Goal: Information Seeking & Learning: Learn about a topic

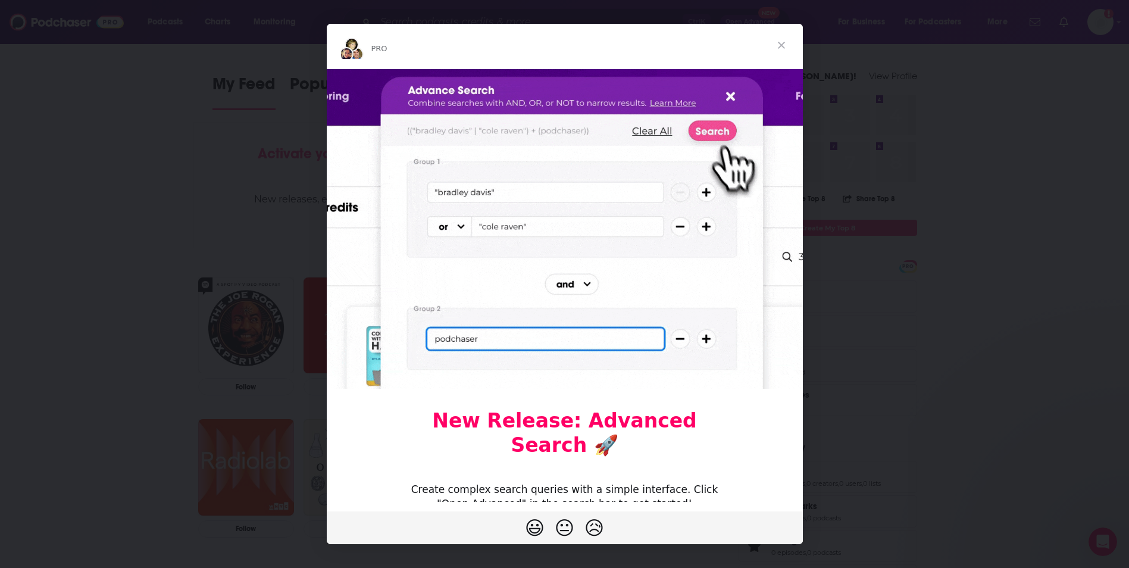
click at [779, 53] on span "Close" at bounding box center [781, 45] width 43 height 43
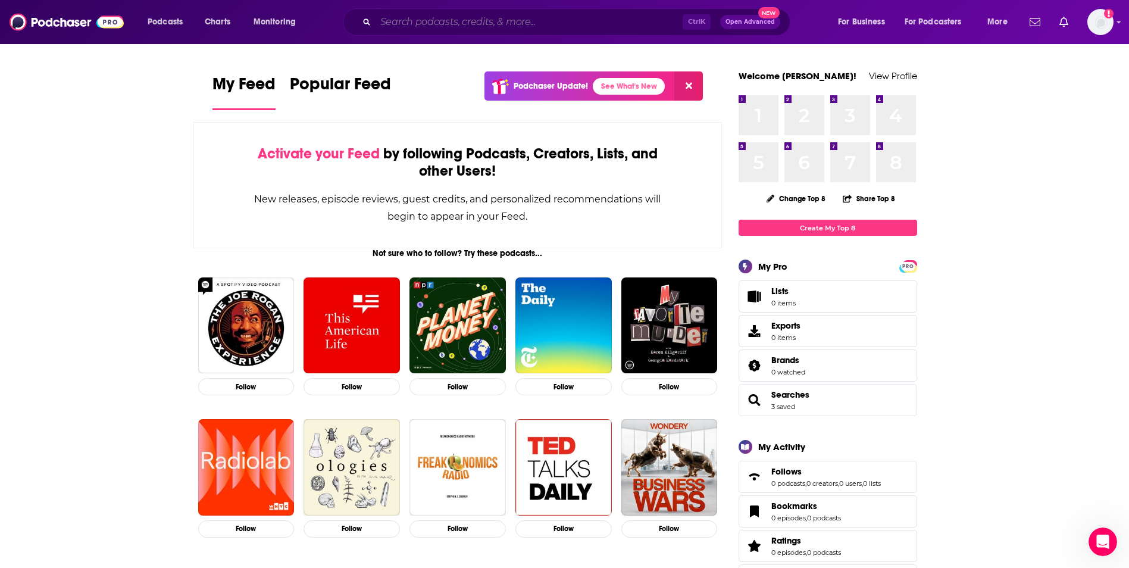
click at [505, 21] on input "Search podcasts, credits, & more..." at bounding box center [528, 21] width 307 height 19
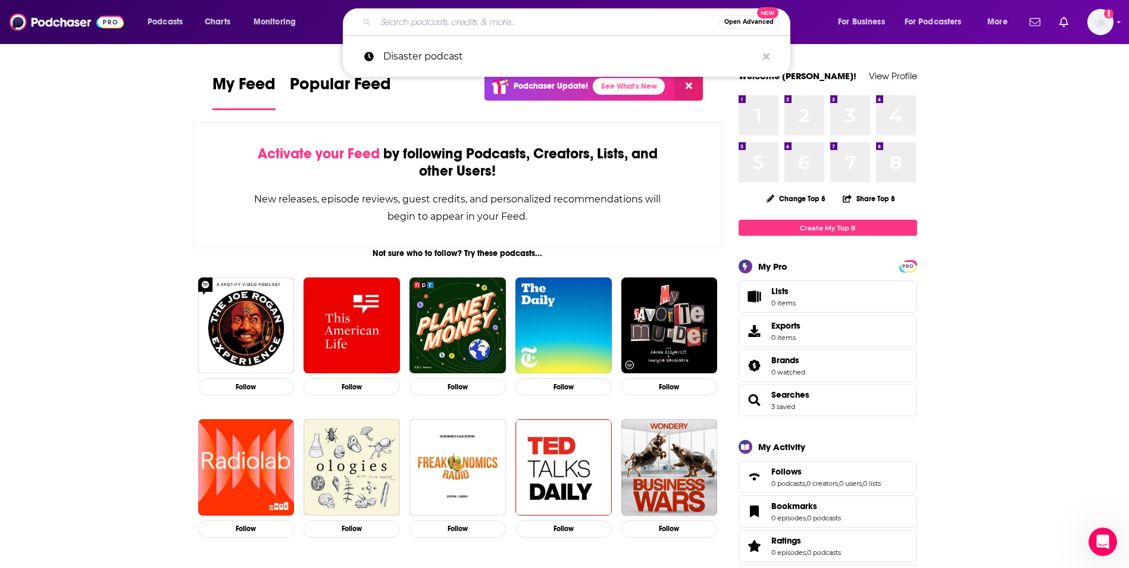
paste input "Innovating Leadership"
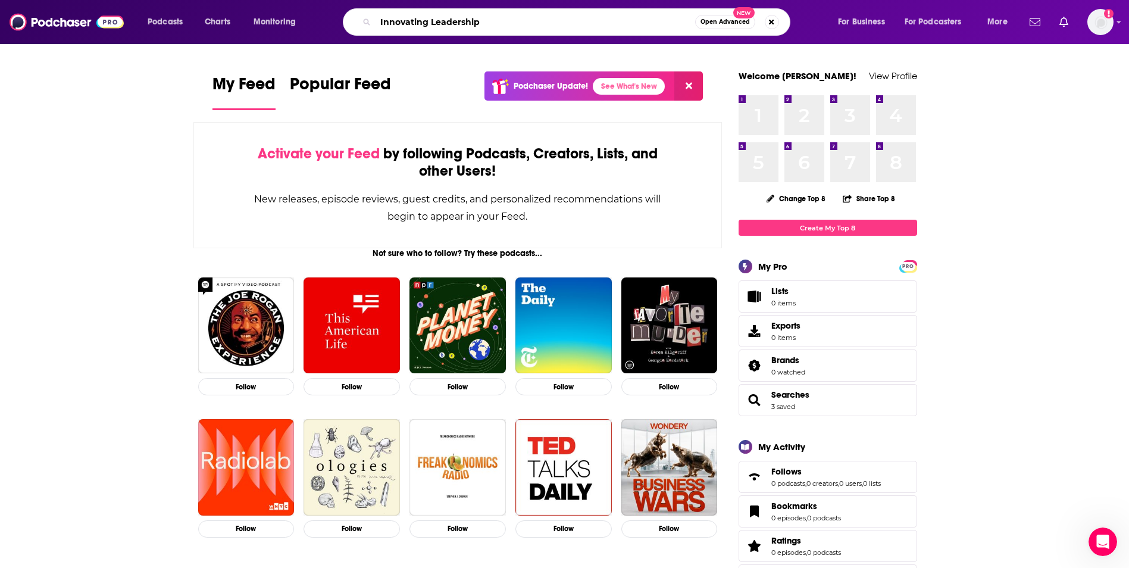
type input "Innovating Leadership"
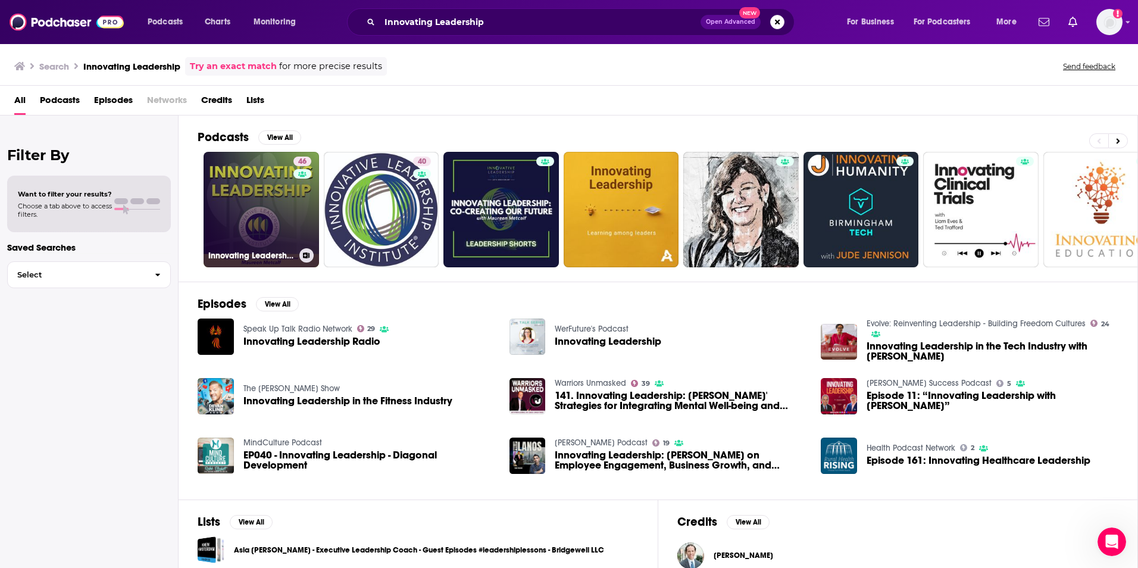
click at [257, 206] on link "46 Innovating Leadership, Co-Creating Our Future" at bounding box center [261, 209] width 115 height 115
